Goal: Task Accomplishment & Management: Manage account settings

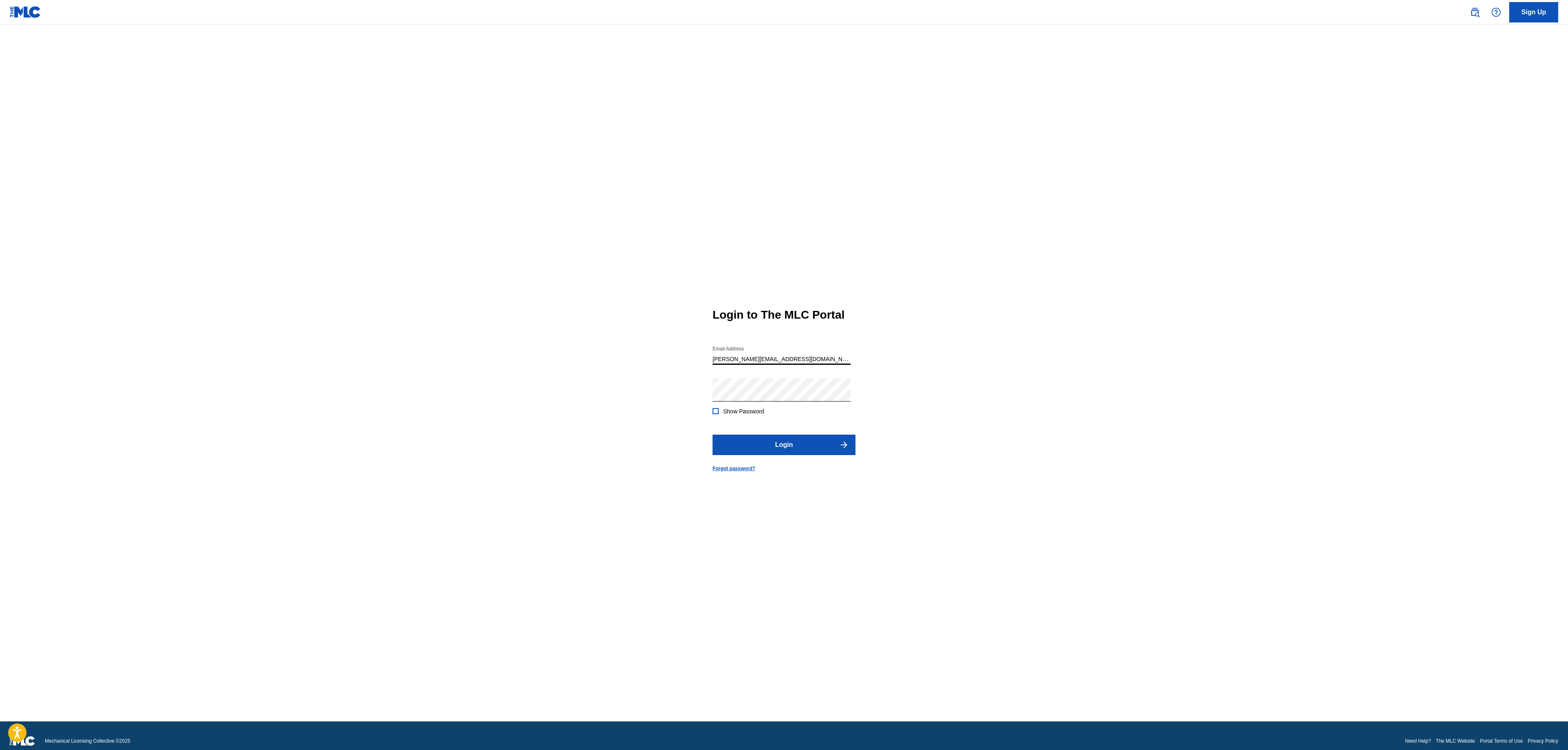
type input "[PERSON_NAME][EMAIL_ADDRESS][DOMAIN_NAME]"
click at [800, 467] on form "Login to The MLC Portal Email Address [EMAIL_ADDRESS][DOMAIN_NAME] Password Sho…" at bounding box center [784, 383] width 143 height 676
click at [807, 455] on button "Login" at bounding box center [784, 445] width 143 height 21
click at [779, 401] on input "Code" at bounding box center [782, 389] width 138 height 23
paste input "584482"
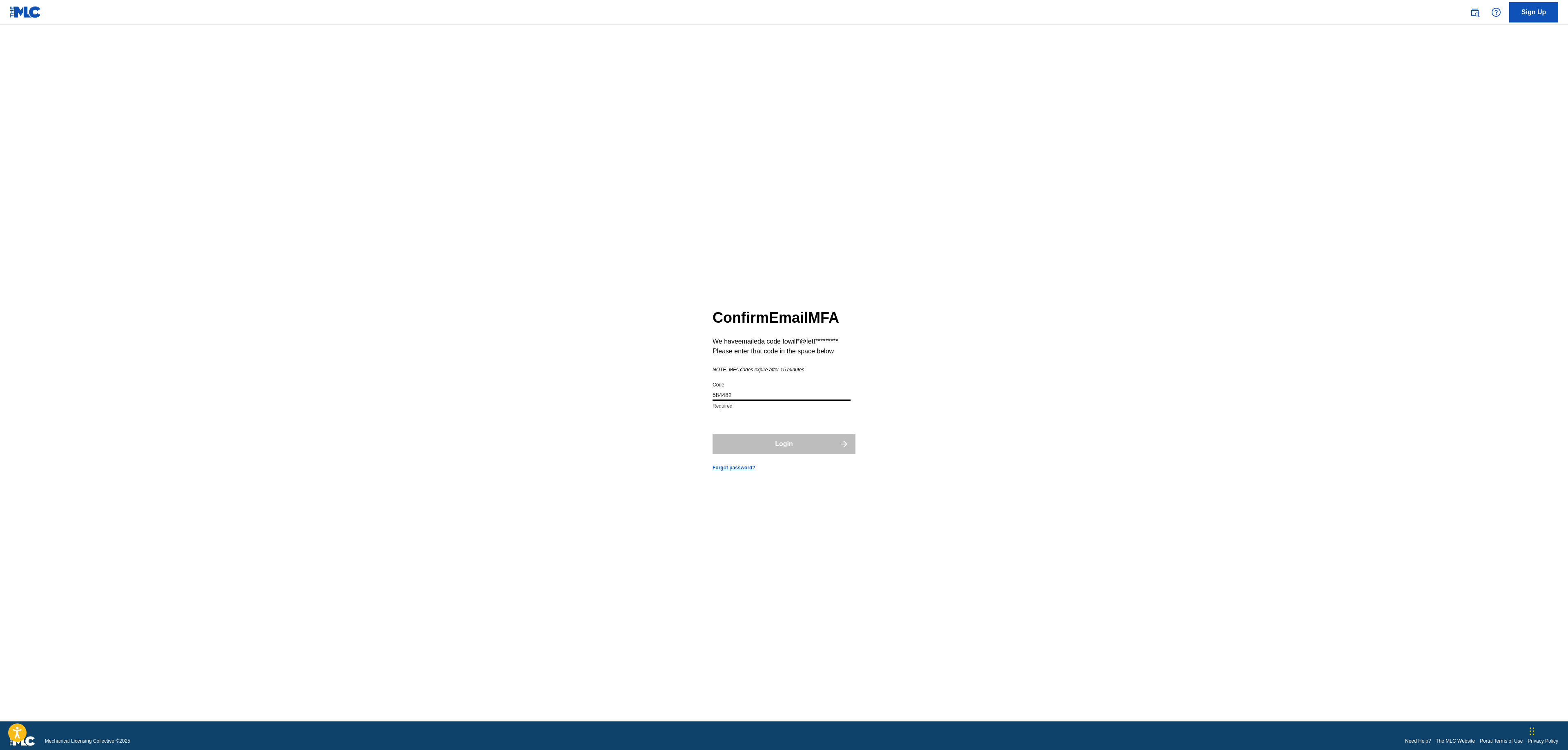
type input "584482"
click at [799, 454] on button "Login" at bounding box center [784, 444] width 143 height 21
click at [777, 449] on button "Login" at bounding box center [784, 445] width 143 height 21
click at [763, 401] on input "584482" at bounding box center [782, 389] width 138 height 23
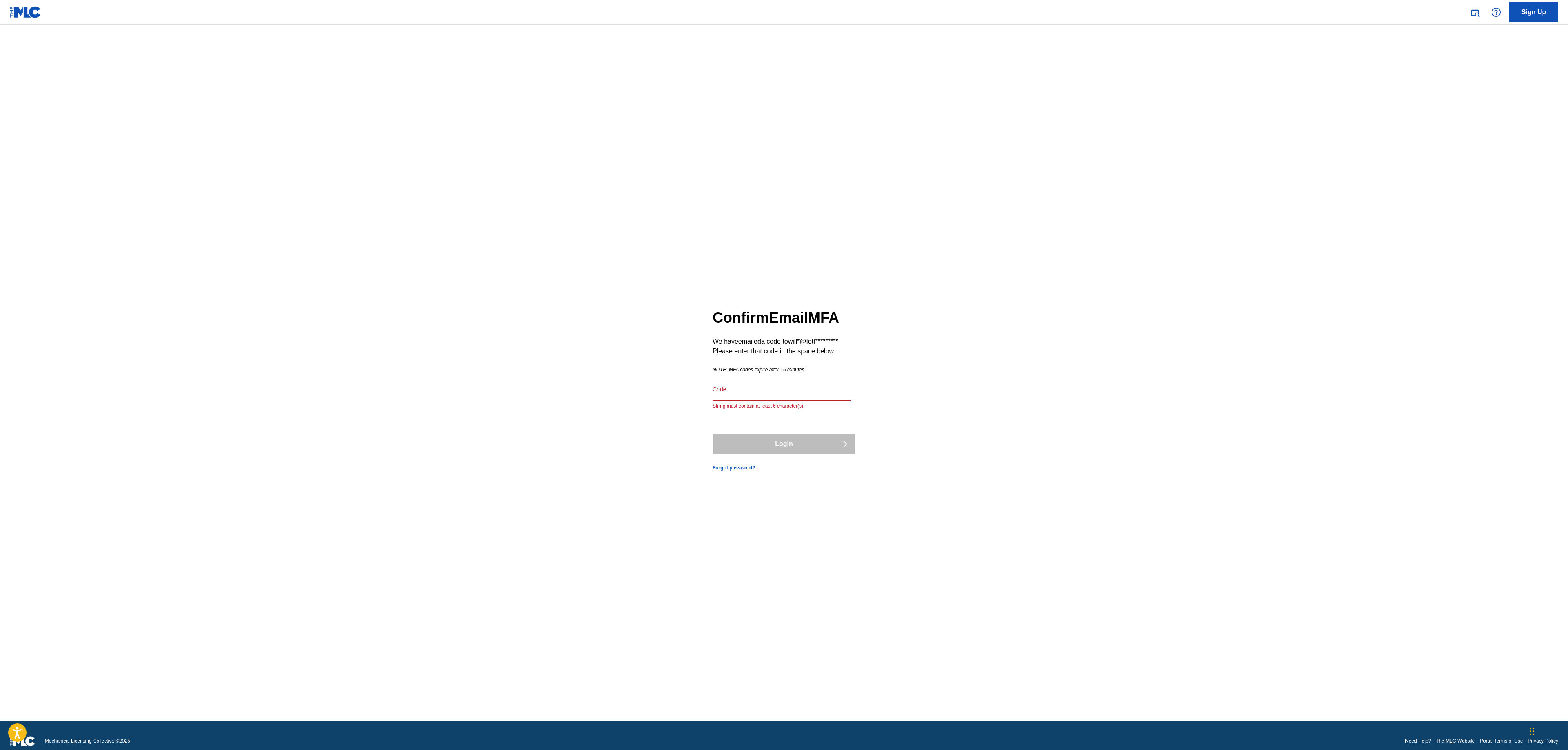
click at [787, 401] on input "Code" at bounding box center [782, 389] width 138 height 23
paste input "733743"
type input "733743"
click at [713, 433] on button "Login" at bounding box center [784, 444] width 143 height 21
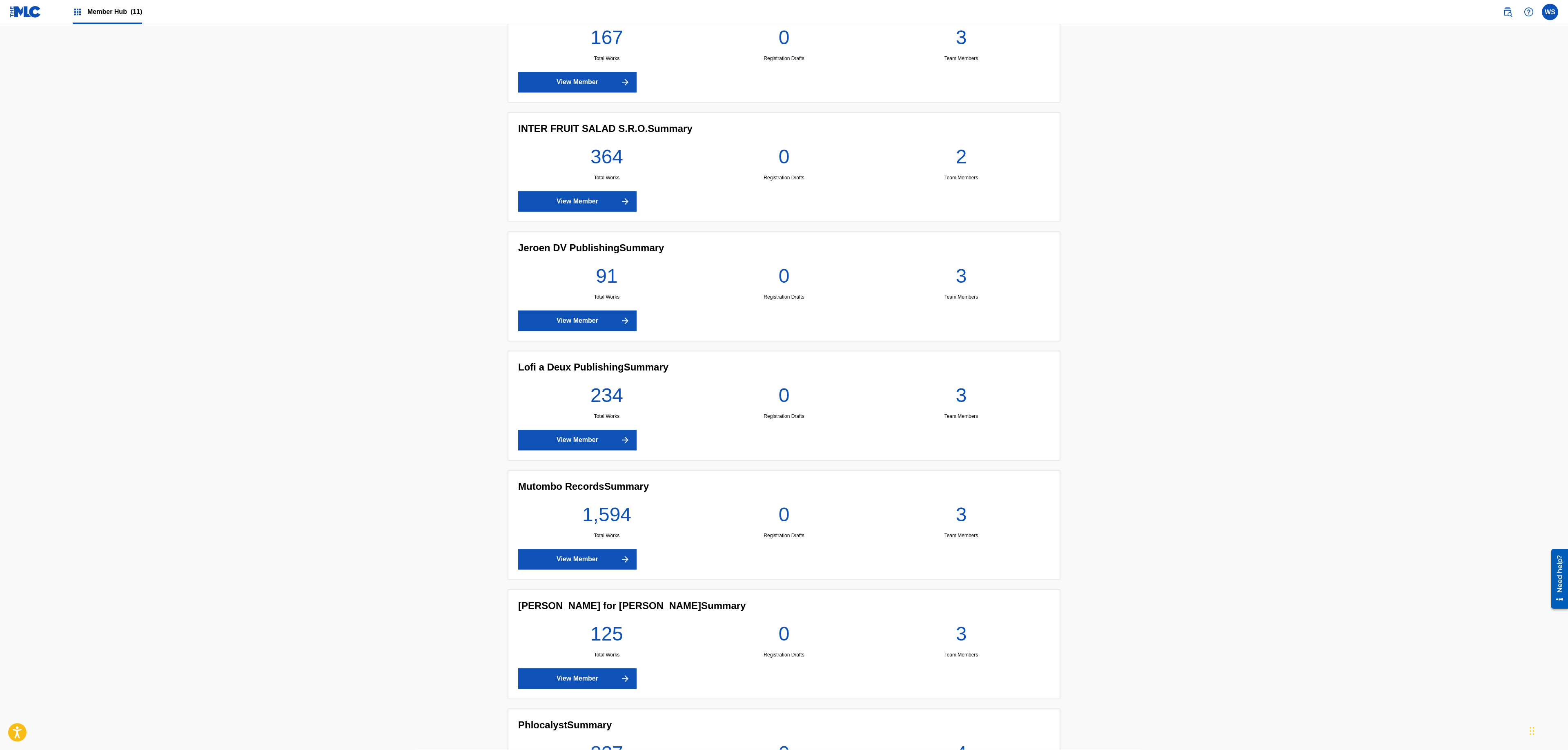
scroll to position [855, 0]
